Goal: Find specific page/section: Find specific page/section

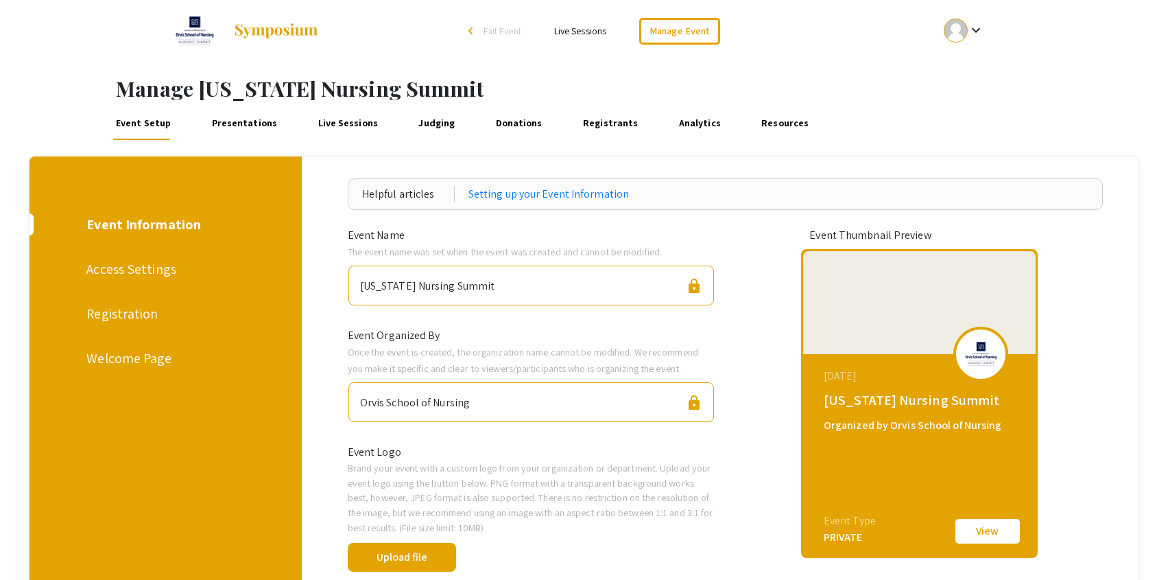
drag, startPoint x: 243, startPoint y: 115, endPoint x: 264, endPoint y: 128, distance: 24.9
click at [243, 115] on link "Presentations" at bounding box center [244, 123] width 71 height 33
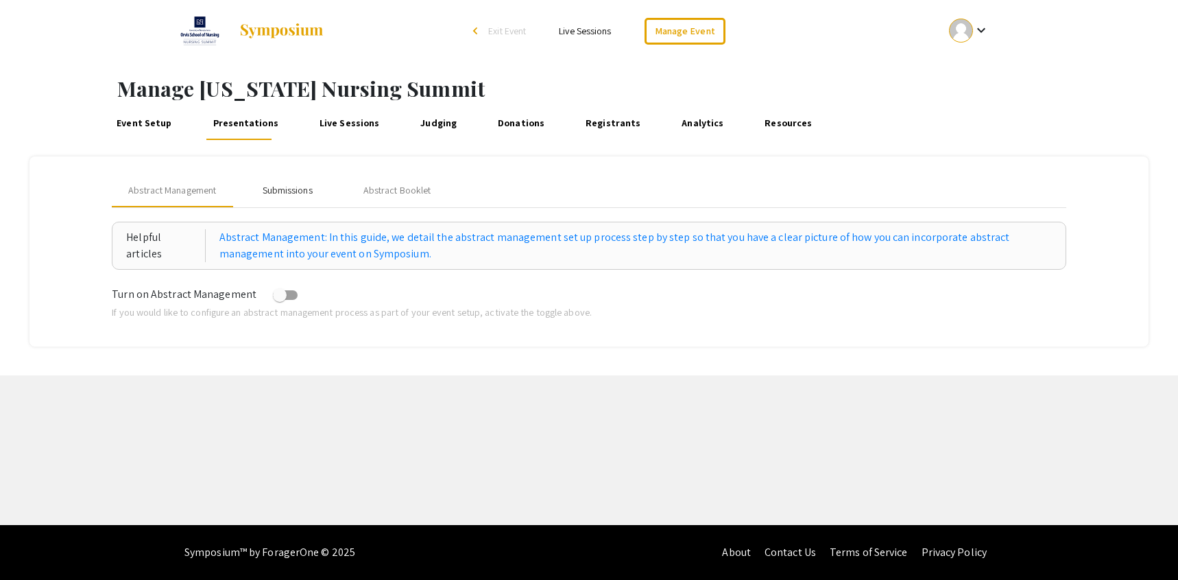
drag, startPoint x: 298, startPoint y: 189, endPoint x: 318, endPoint y: 194, distance: 21.1
click at [298, 189] on div "Submissions" at bounding box center [288, 190] width 50 height 14
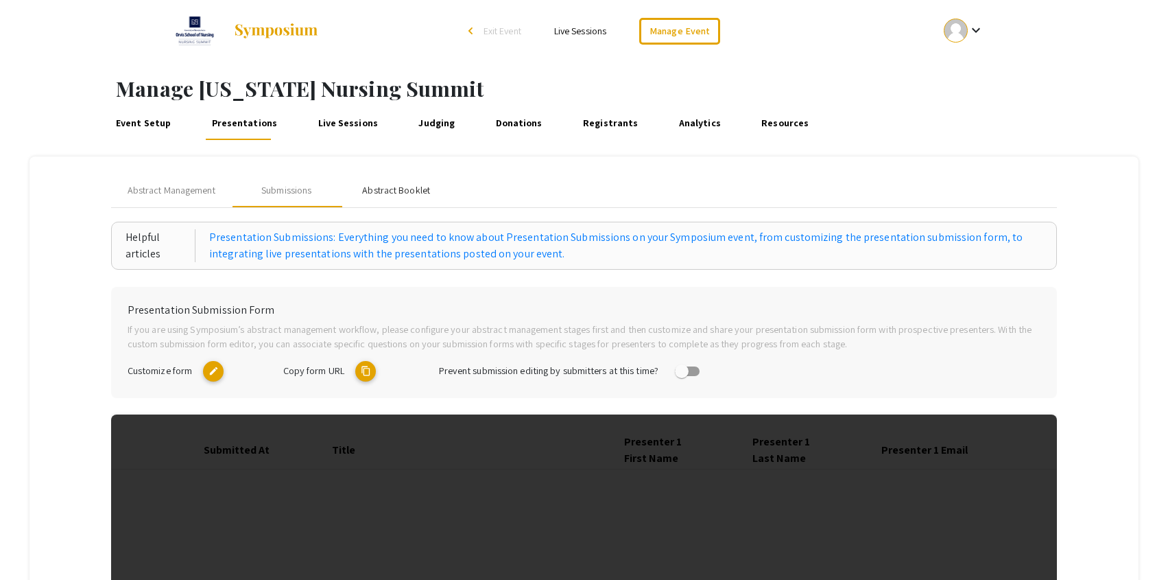
click at [405, 182] on div "Abstract Booklet" at bounding box center [397, 190] width 110 height 33
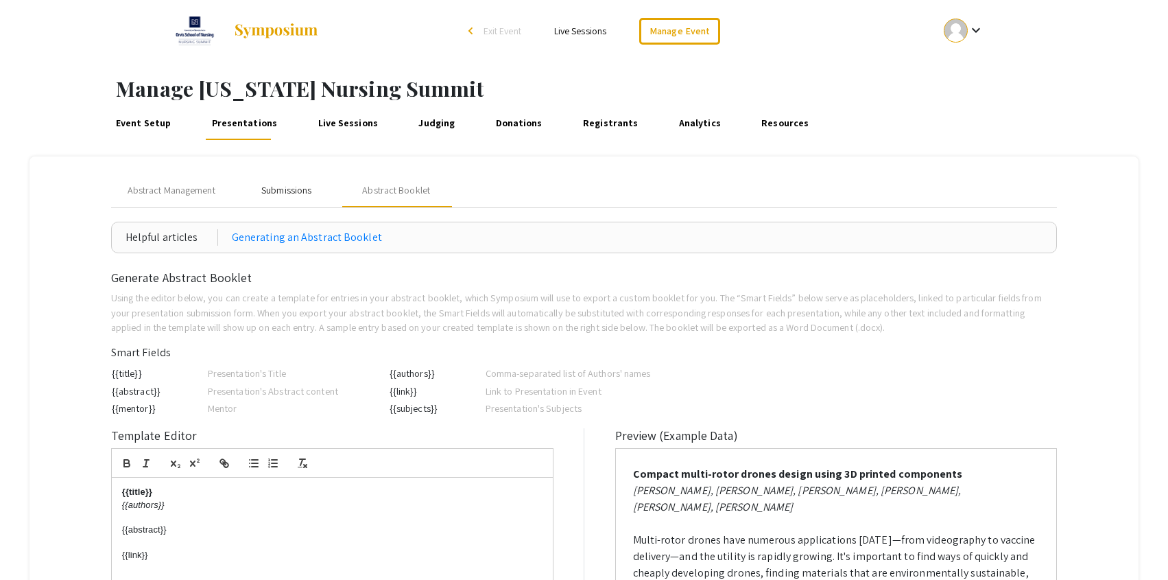
click at [241, 187] on div "Submissions" at bounding box center [287, 190] width 110 height 33
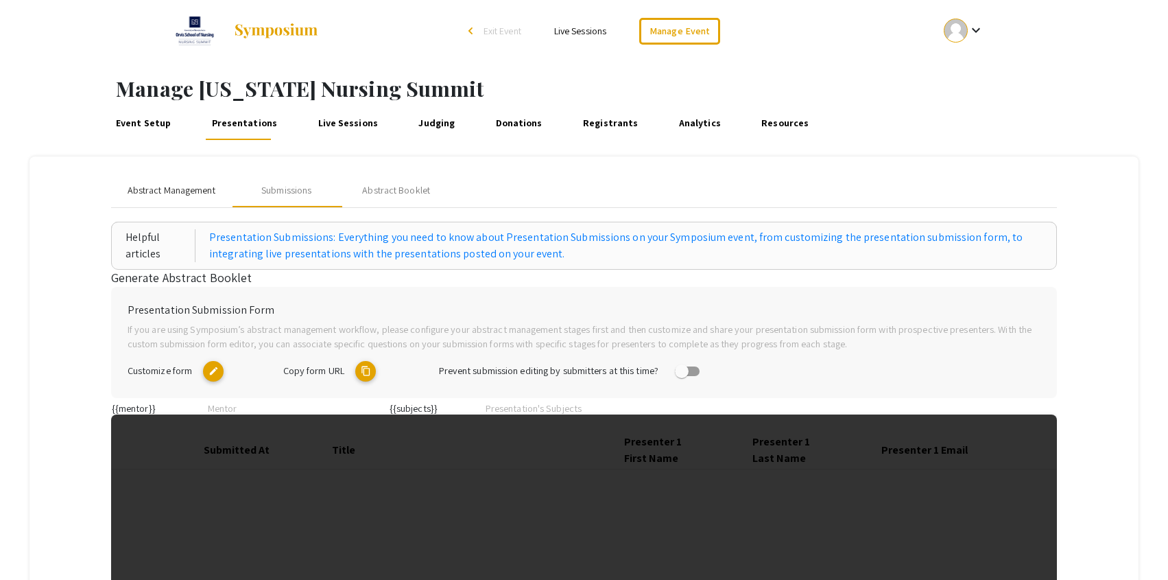
click at [198, 193] on span "Abstract Management" at bounding box center [172, 190] width 88 height 14
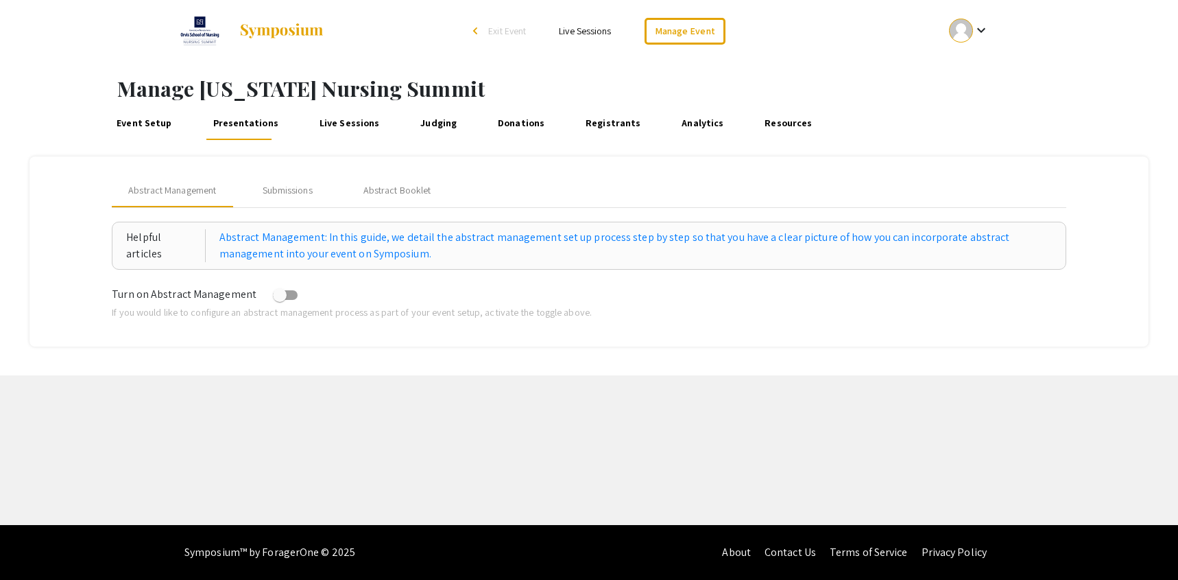
click at [1141, 132] on div "Event Setup Presentations Live Sessions Judging Donations Registrants Analytics…" at bounding box center [637, 123] width 1082 height 33
